Goal: Task Accomplishment & Management: Use online tool/utility

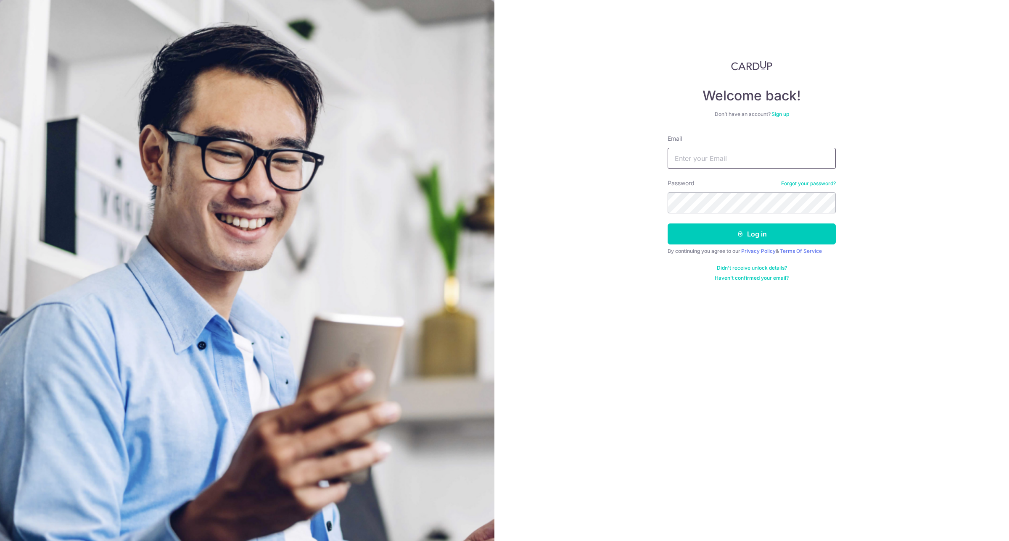
type input "[EMAIL_ADDRESS][DOMAIN_NAME]"
click at [814, 308] on div "Welcome back! Don’t have an account? Sign up Email accounts.orchard@etonhouse.e…" at bounding box center [751, 270] width 514 height 541
click at [783, 230] on button "Log in" at bounding box center [751, 234] width 168 height 21
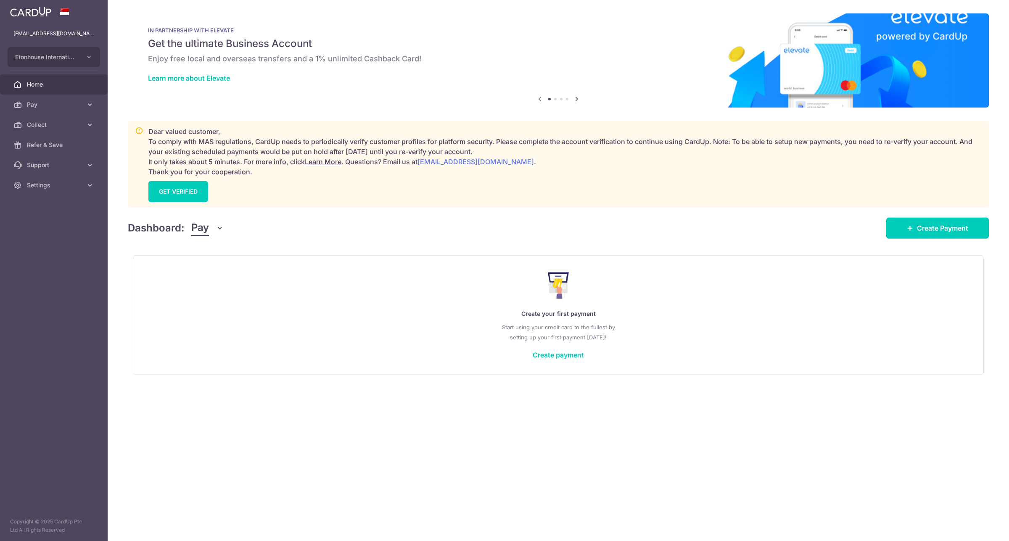
click at [203, 228] on span "Pay" at bounding box center [200, 228] width 18 height 16
click at [215, 270] on body "[EMAIL_ADDRESS][DOMAIN_NAME] Etonhouse International School Pte Ltd Add new com…" at bounding box center [504, 270] width 1009 height 541
click at [208, 229] on button "Pay" at bounding box center [207, 228] width 32 height 16
click at [219, 272] on link "Collect" at bounding box center [235, 272] width 87 height 20
